Goal: Find specific page/section: Find specific page/section

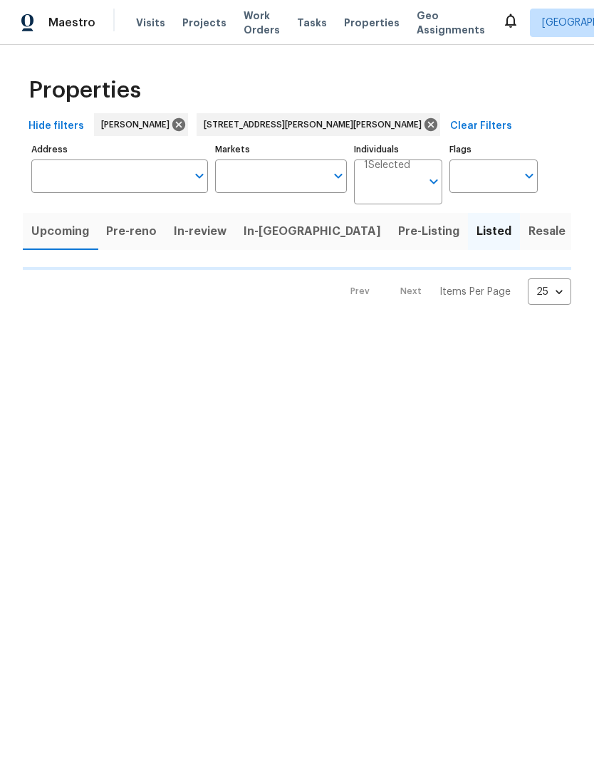
type input "[STREET_ADDRESS][PERSON_NAME][PERSON_NAME]"
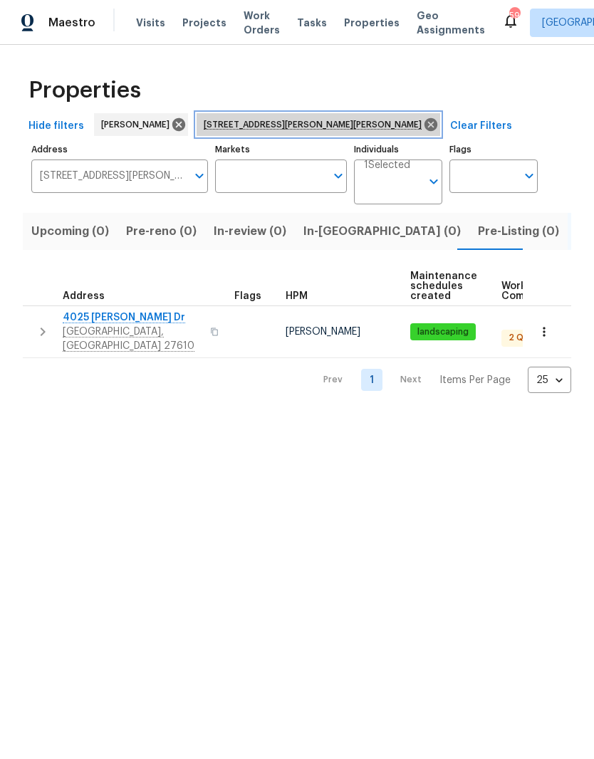
click at [424, 122] on icon at bounding box center [430, 124] width 13 height 13
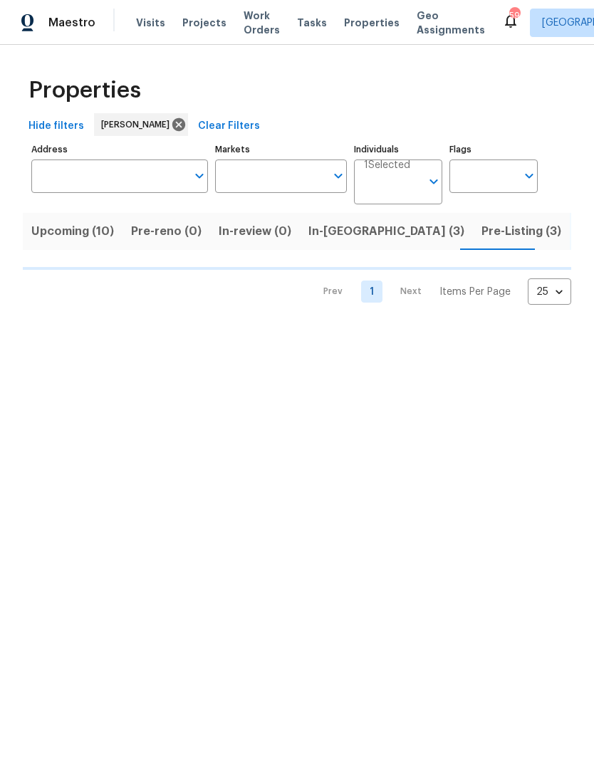
click at [84, 239] on span "Upcoming (10)" at bounding box center [72, 231] width 83 height 20
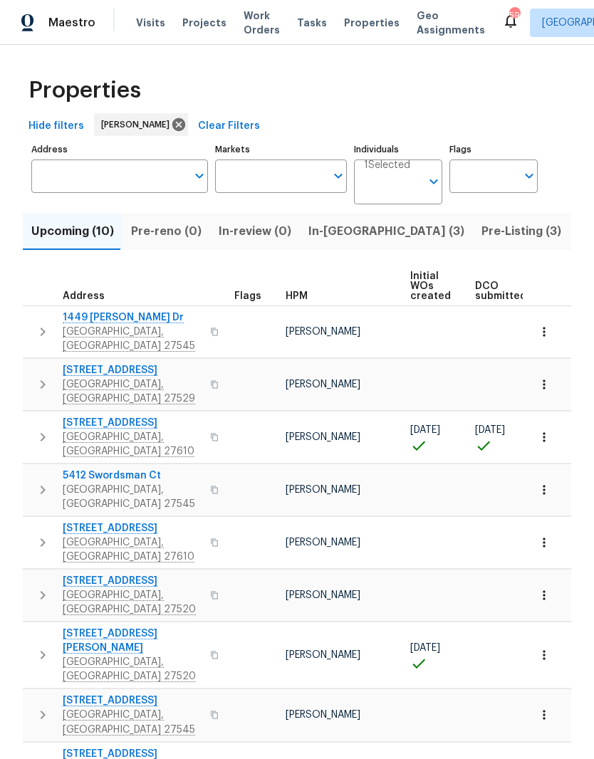
click at [117, 416] on span "4203 Grandover Dr" at bounding box center [132, 423] width 139 height 14
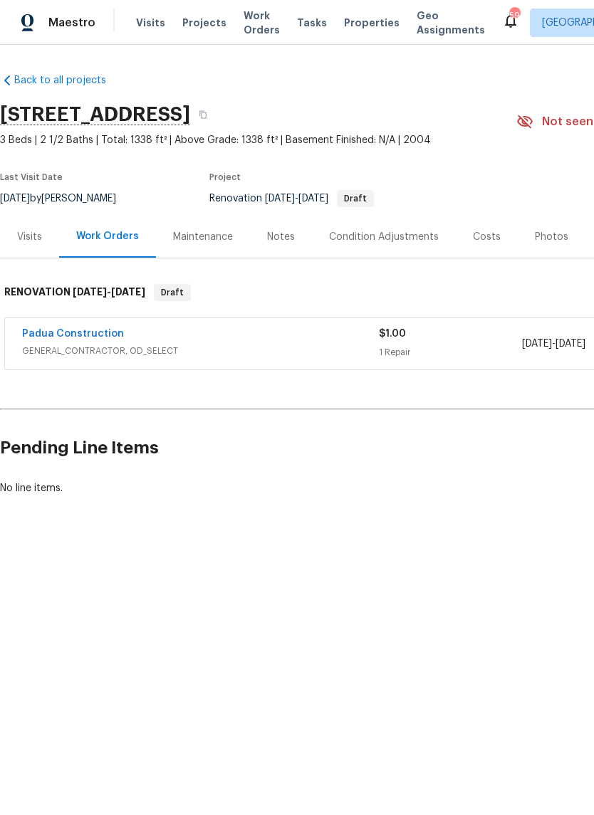
click at [486, 241] on div "Costs" at bounding box center [487, 237] width 28 height 14
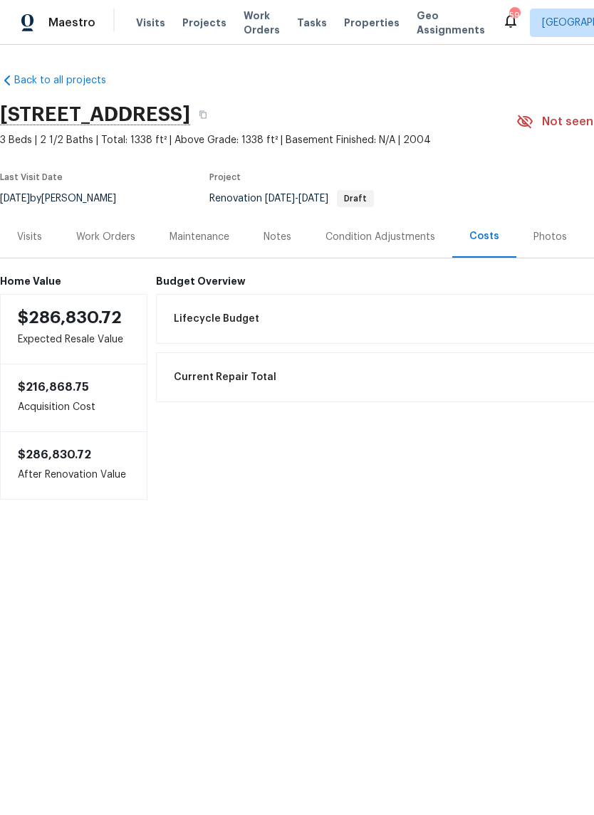
click at [280, 229] on div "Notes" at bounding box center [277, 237] width 62 height 42
